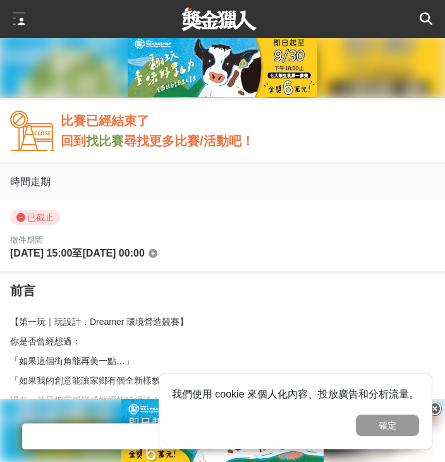
scroll to position [759, 0]
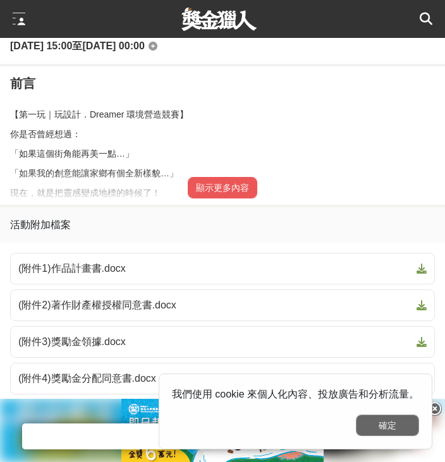
click at [395, 424] on button "確定" at bounding box center [387, 426] width 63 height 22
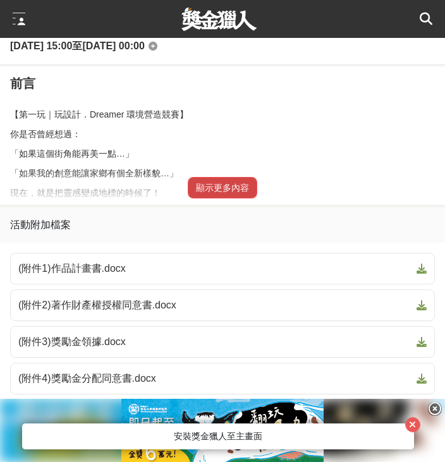
click at [202, 194] on button "顯示更多內容" at bounding box center [223, 188] width 70 height 22
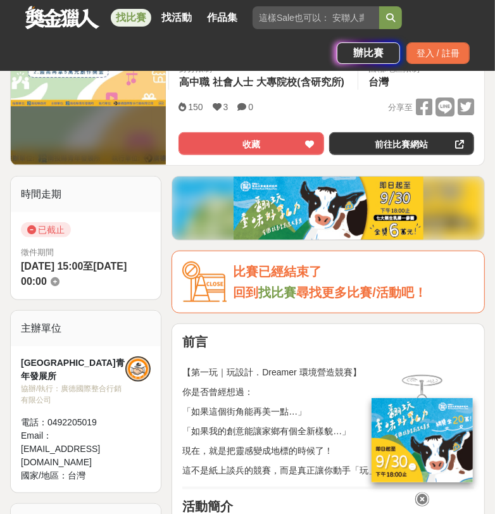
scroll to position [140, 0]
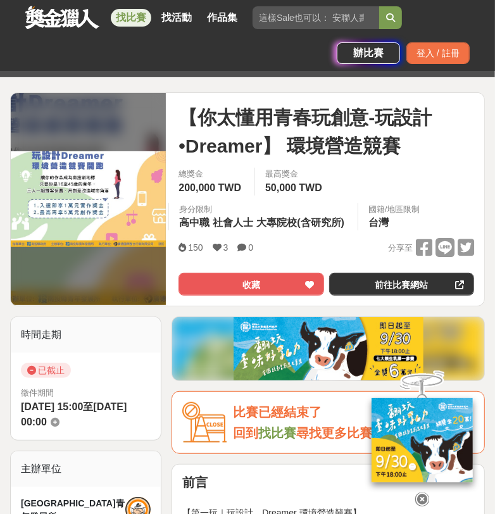
click at [419, 462] on icon at bounding box center [422, 499] width 14 height 14
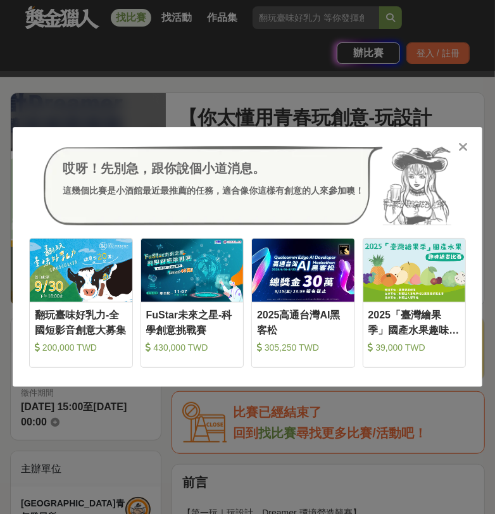
click at [68, 107] on div "哎呀！先別急，跟你說個小道消息。 這幾個比賽是小酒館最近最推薦的任務，適合像你這樣有創意的人來參加噢！ 收藏 翻玩臺味好乳力-全國短影音創意大募集 200,0…" at bounding box center [247, 257] width 495 height 514
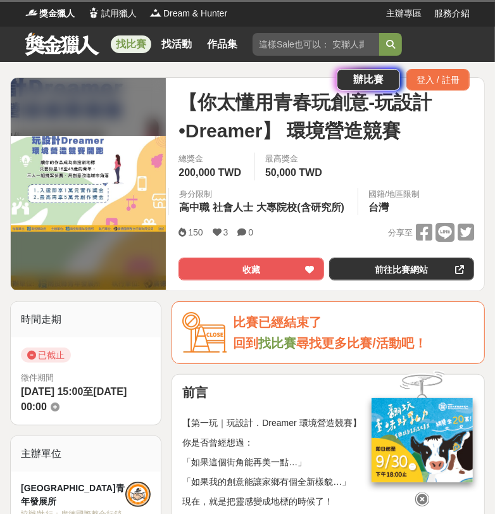
click at [102, 328] on div "時間走期" at bounding box center [86, 319] width 150 height 35
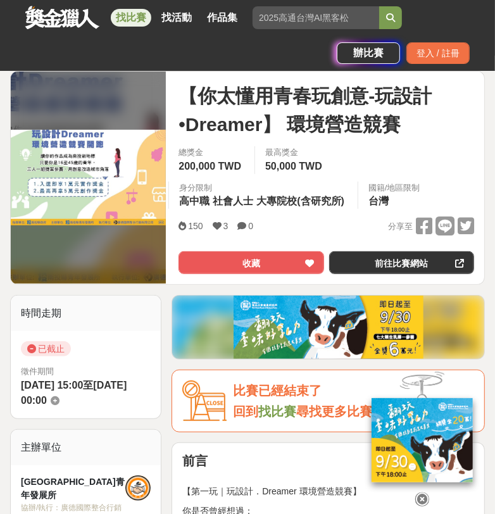
scroll to position [140, 0]
